Goal: Transaction & Acquisition: Purchase product/service

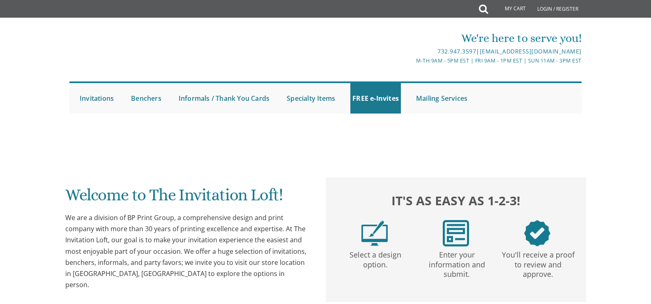
scroll to position [281, 0]
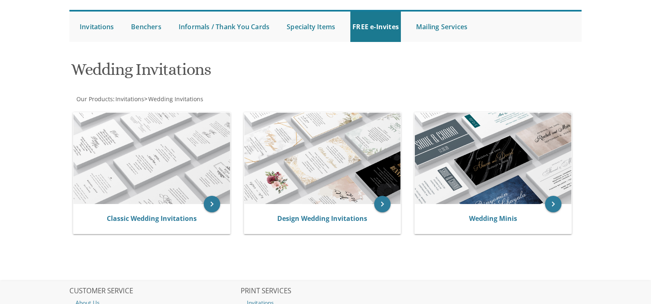
scroll to position [72, 0]
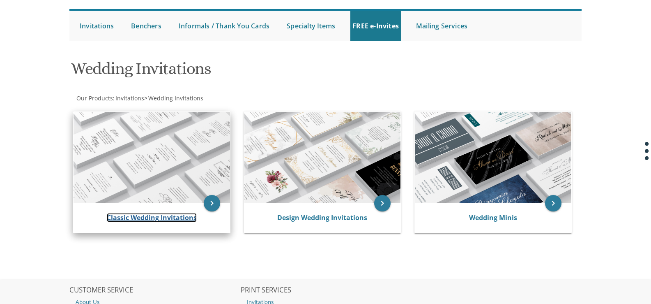
click at [166, 216] on link "Classic Wedding Invitations" at bounding box center [152, 217] width 90 height 9
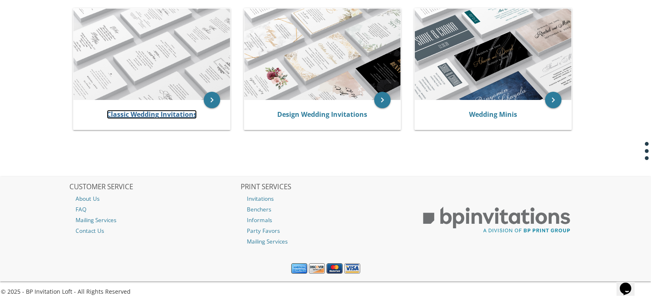
scroll to position [0, 0]
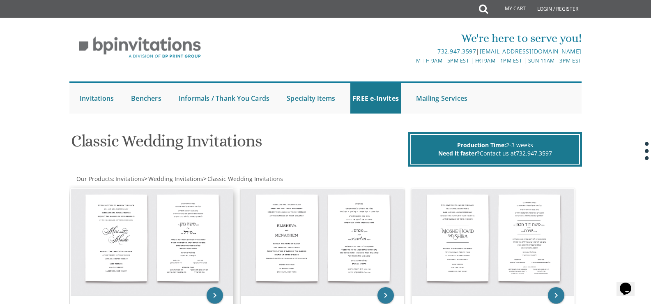
click at [175, 221] on img at bounding box center [152, 242] width 163 height 107
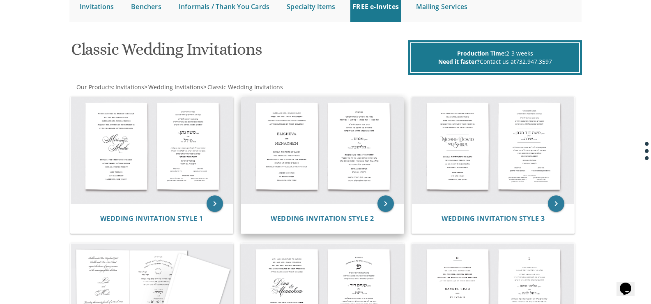
scroll to position [92, 0]
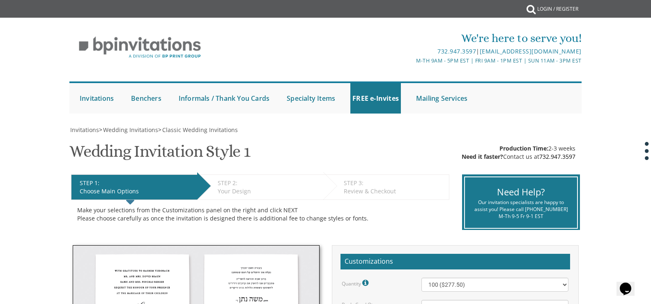
scroll to position [0, 0]
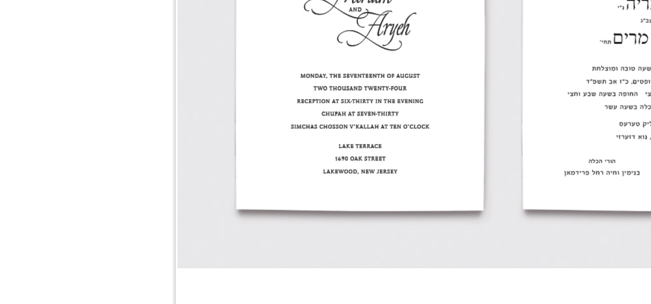
scroll to position [587, 0]
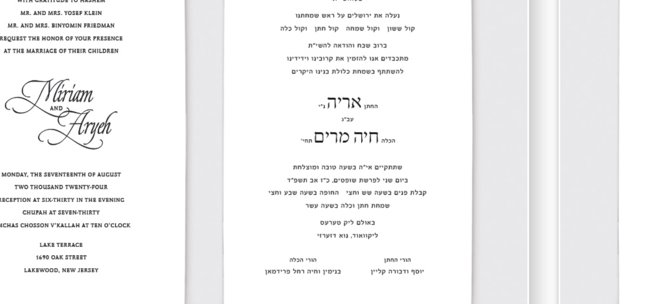
drag, startPoint x: 188, startPoint y: 221, endPoint x: 179, endPoint y: 235, distance: 16.6
click at [179, 235] on img at bounding box center [152, 240] width 163 height 107
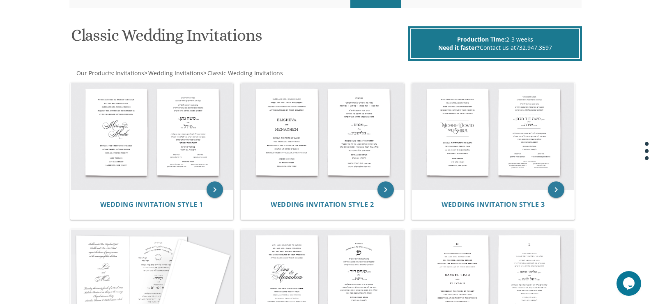
scroll to position [0, 0]
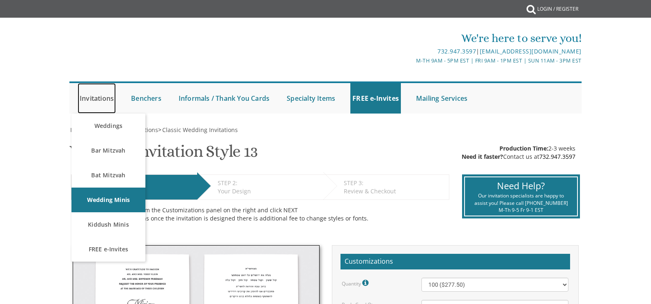
click at [108, 100] on link "Invitations" at bounding box center [97, 98] width 38 height 30
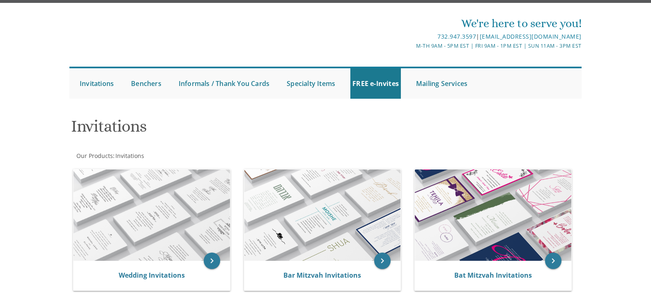
scroll to position [16, 0]
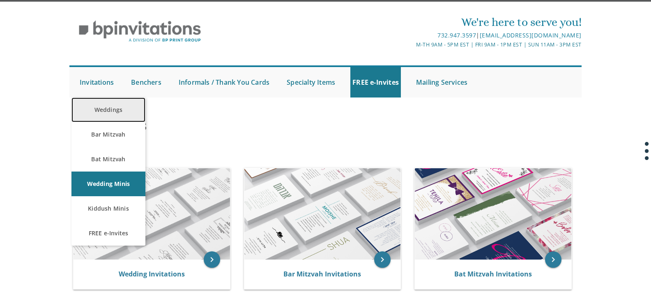
click at [116, 107] on link "Weddings" at bounding box center [108, 109] width 74 height 25
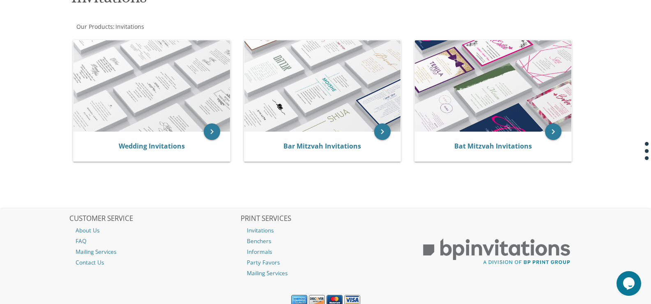
scroll to position [145, 0]
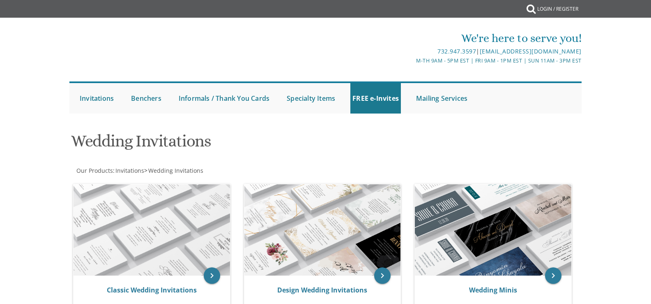
scroll to position [32, 0]
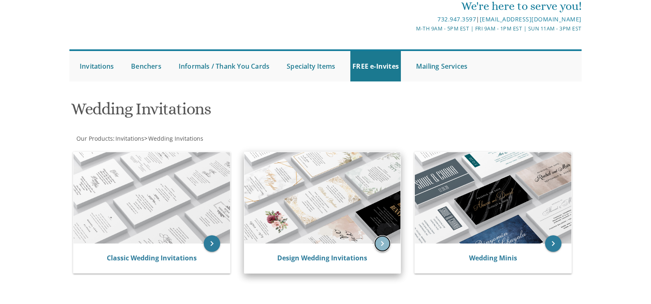
click at [385, 240] on icon "keyboard_arrow_right" at bounding box center [382, 243] width 16 height 16
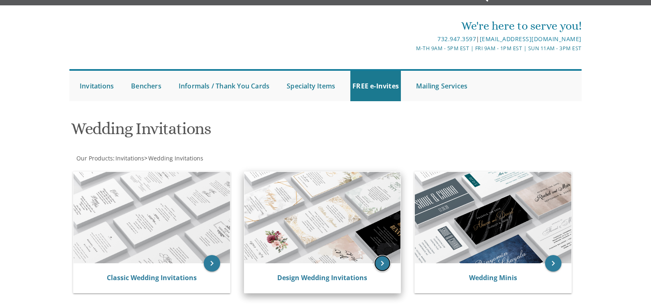
scroll to position [10, 0]
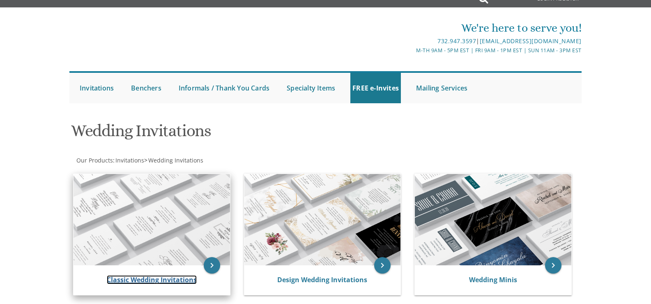
click at [178, 278] on link "Classic Wedding Invitations" at bounding box center [152, 279] width 90 height 9
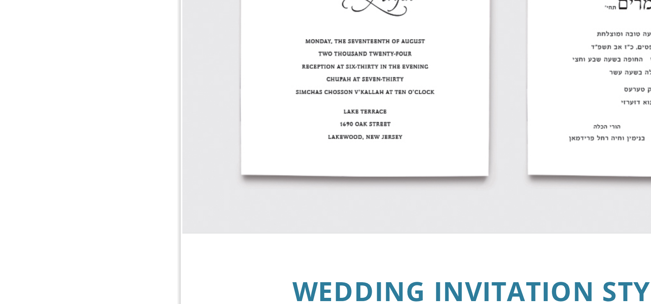
scroll to position [596, 0]
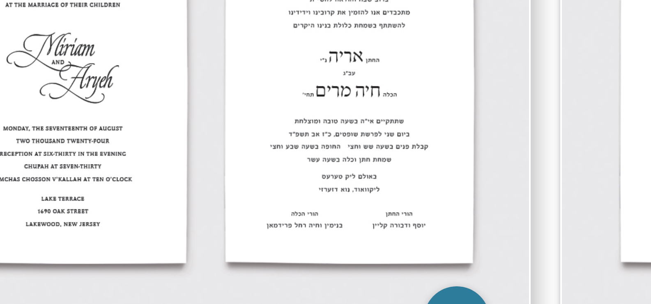
click at [187, 251] on img at bounding box center [152, 231] width 163 height 107
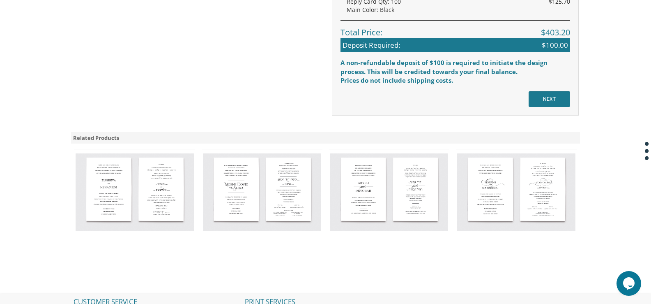
scroll to position [757, 0]
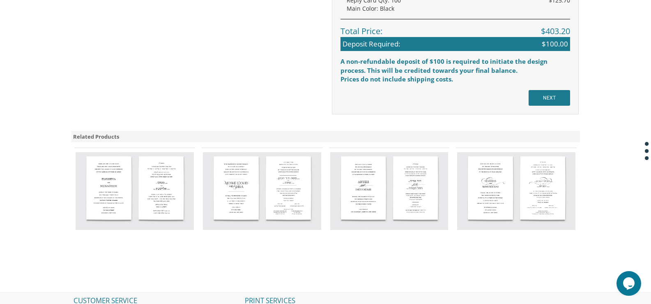
click at [507, 195] on img at bounding box center [516, 191] width 118 height 78
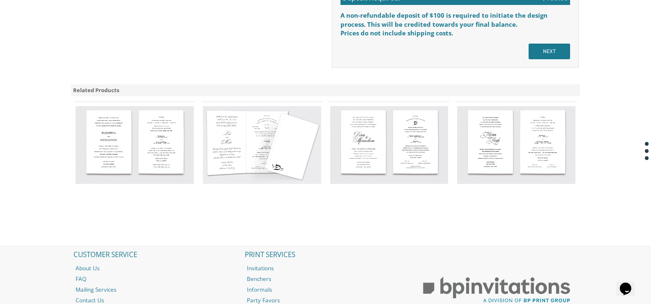
click at [145, 137] on img at bounding box center [135, 145] width 118 height 78
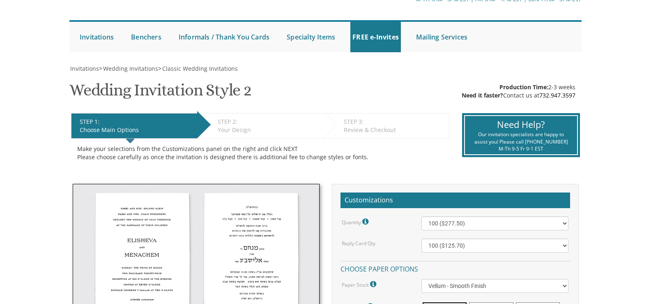
scroll to position [62, 0]
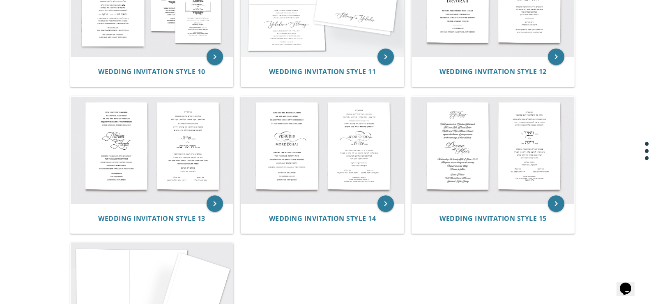
scroll to position [674, 0]
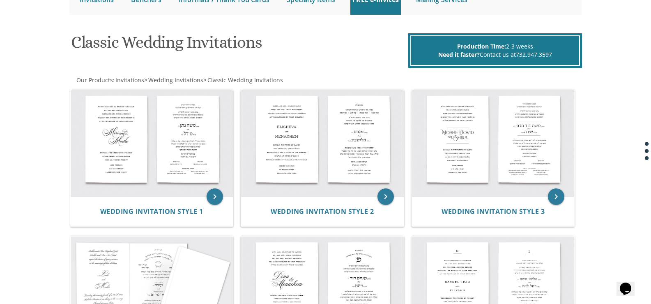
drag, startPoint x: 0, startPoint y: 0, endPoint x: 339, endPoint y: 25, distance: 340.2
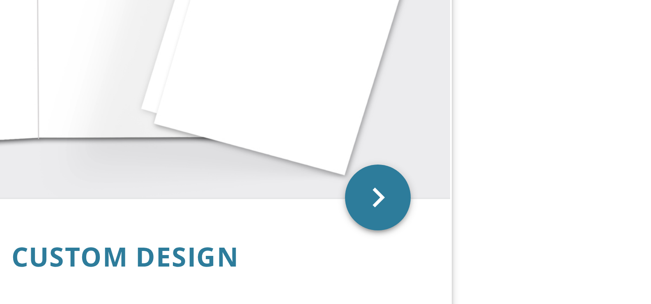
scroll to position [754, 0]
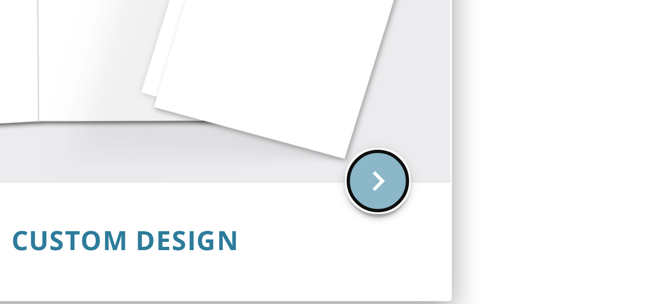
click at [215, 275] on icon "keyboard_arrow_right" at bounding box center [215, 273] width 16 height 16
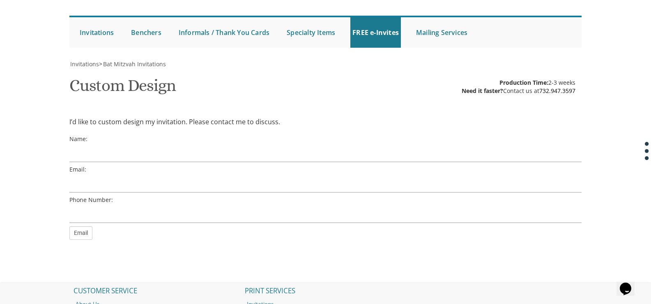
scroll to position [23, 0]
